Goal: Task Accomplishment & Management: Use online tool/utility

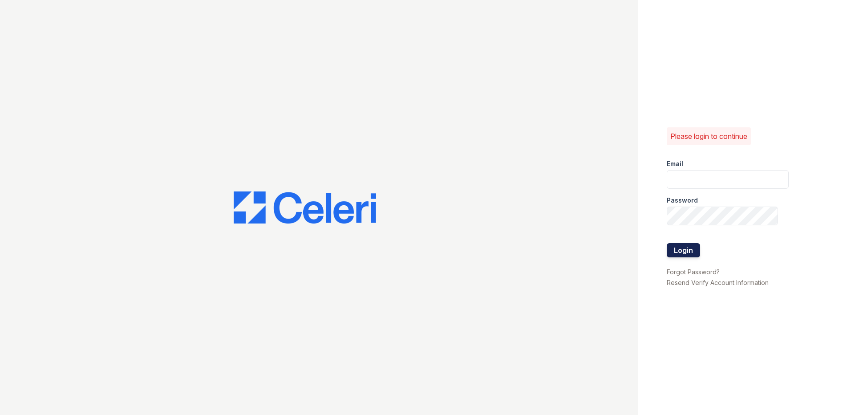
type input "LConde@trinity-pm.com"
click at [698, 252] on button "Login" at bounding box center [683, 250] width 33 height 14
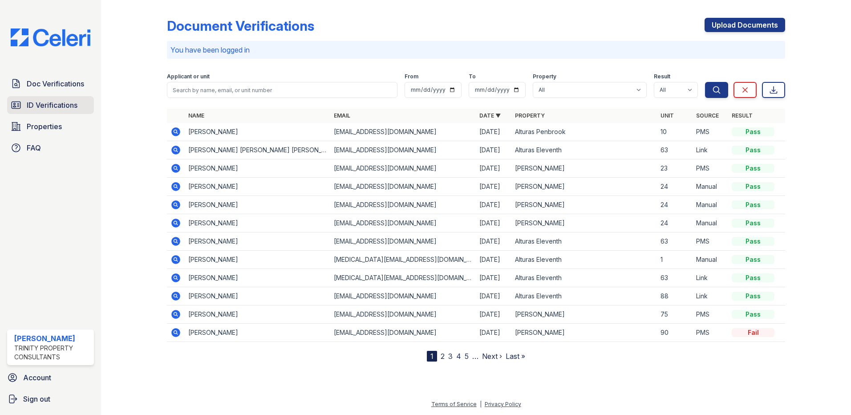
click at [45, 110] on span "ID Verifications" at bounding box center [52, 105] width 51 height 11
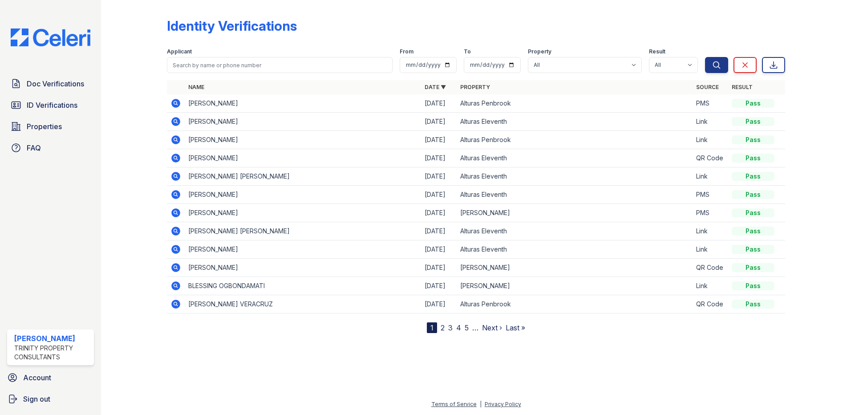
click at [171, 103] on icon at bounding box center [176, 103] width 11 height 11
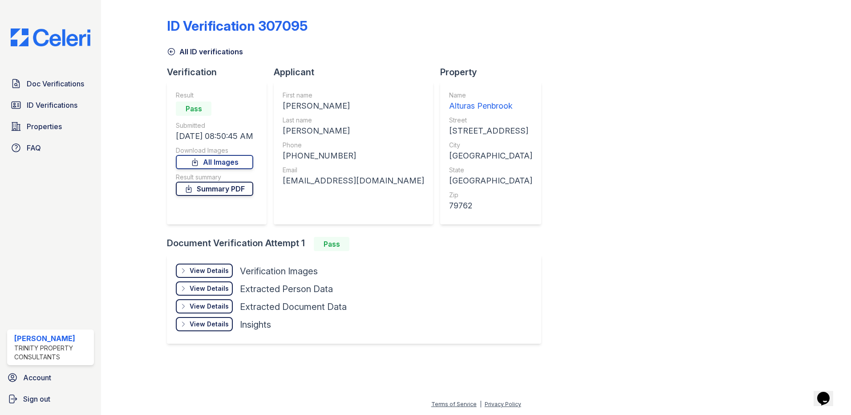
click at [192, 191] on icon at bounding box center [188, 188] width 9 height 9
click at [69, 83] on span "Doc Verifications" at bounding box center [55, 83] width 57 height 11
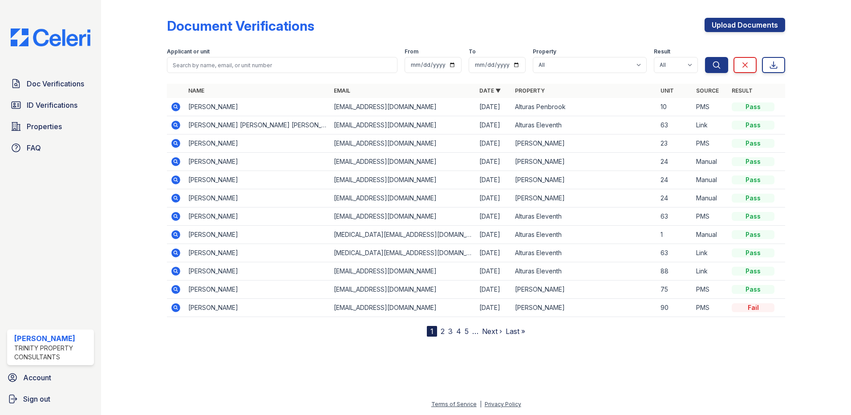
click at [170, 108] on td at bounding box center [176, 107] width 18 height 18
click at [180, 112] on icon at bounding box center [176, 107] width 11 height 11
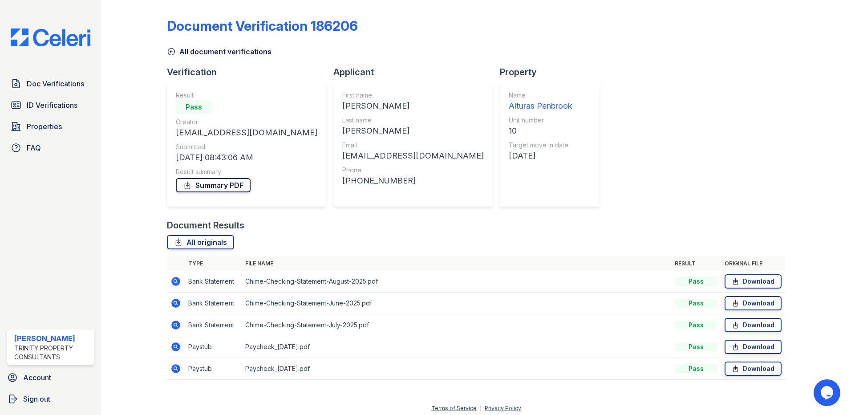
click at [221, 179] on link "Summary PDF" at bounding box center [213, 185] width 75 height 14
